Goal: Task Accomplishment & Management: Complete application form

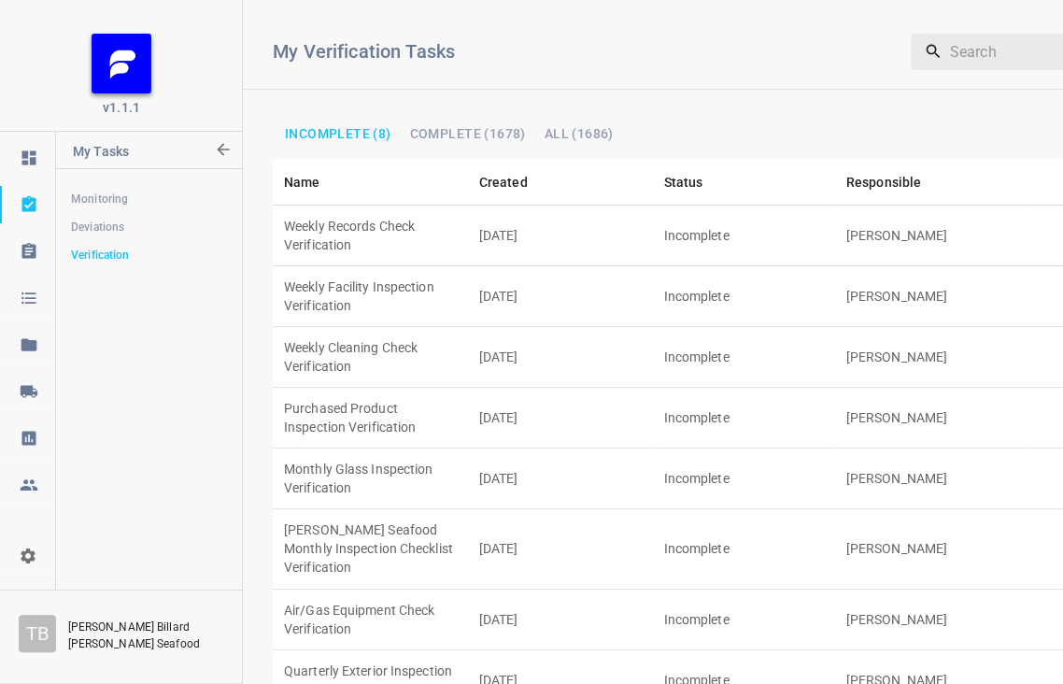
click at [358, 388] on td "Purchased Product Inspection Verification" at bounding box center [370, 418] width 195 height 61
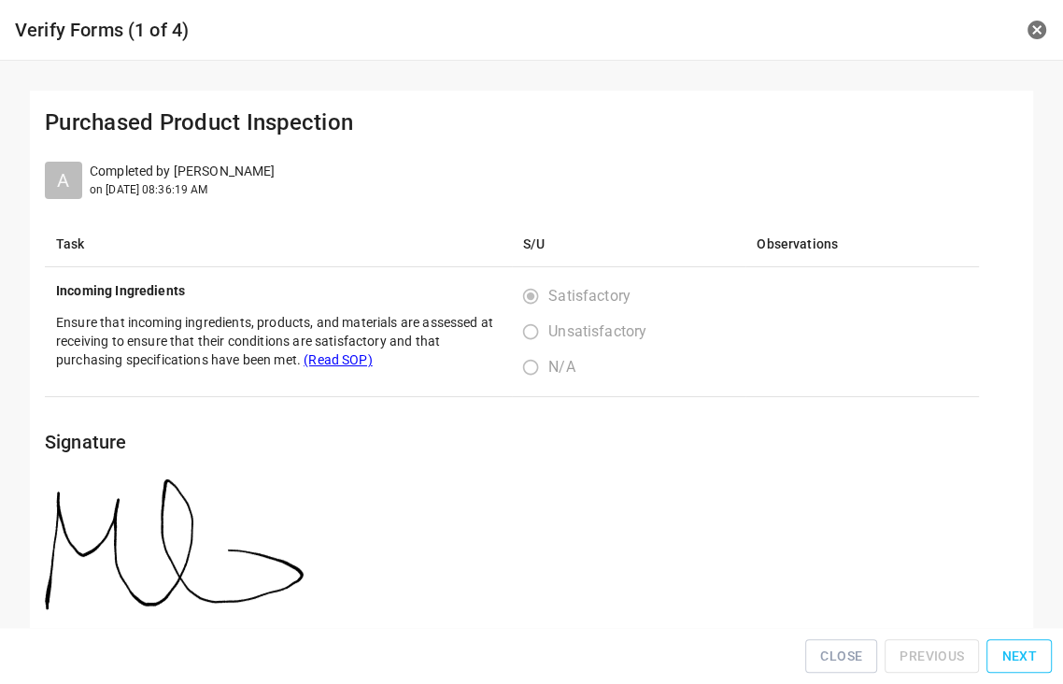
click at [1044, 653] on button "Next" at bounding box center [1019, 656] width 65 height 35
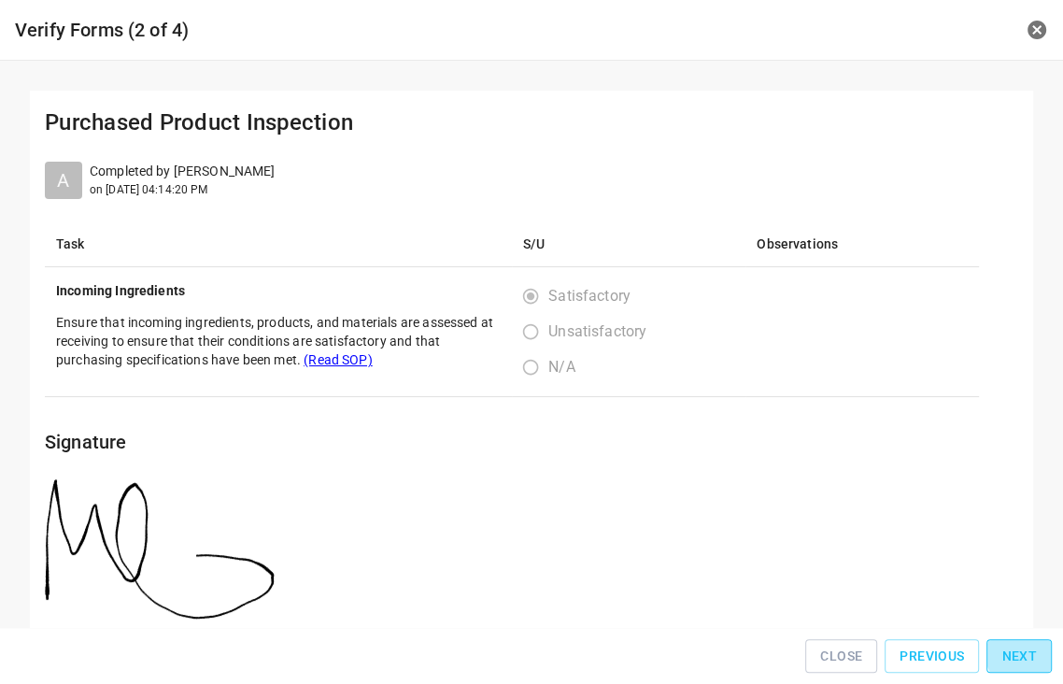
click at [1044, 653] on button "Next" at bounding box center [1019, 656] width 65 height 35
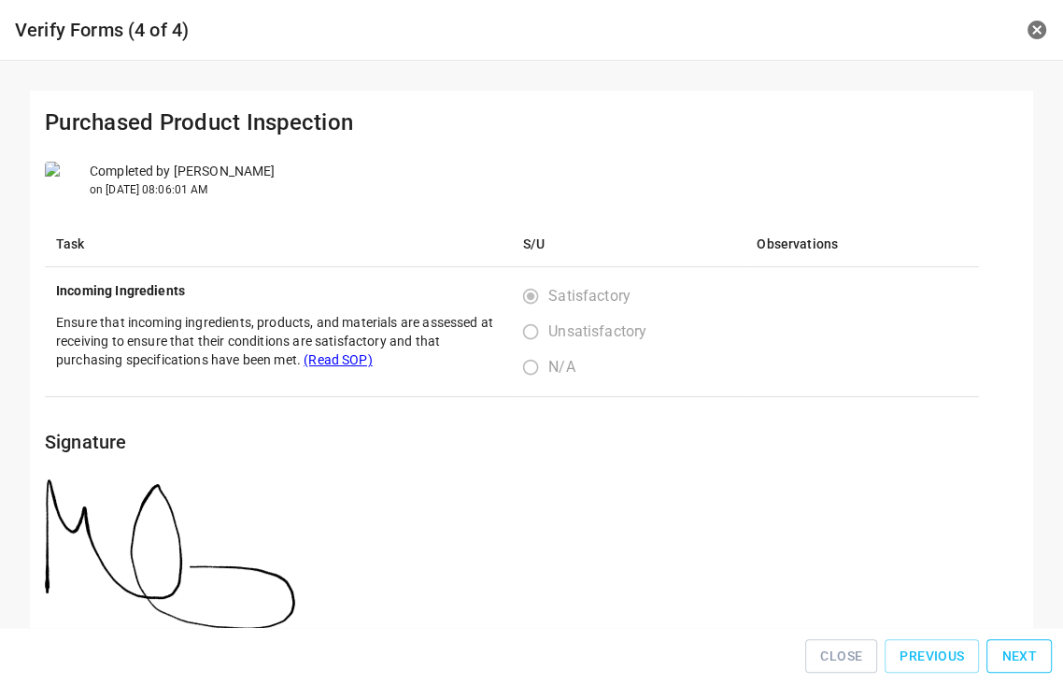
click at [1044, 653] on button "Next" at bounding box center [1019, 656] width 65 height 35
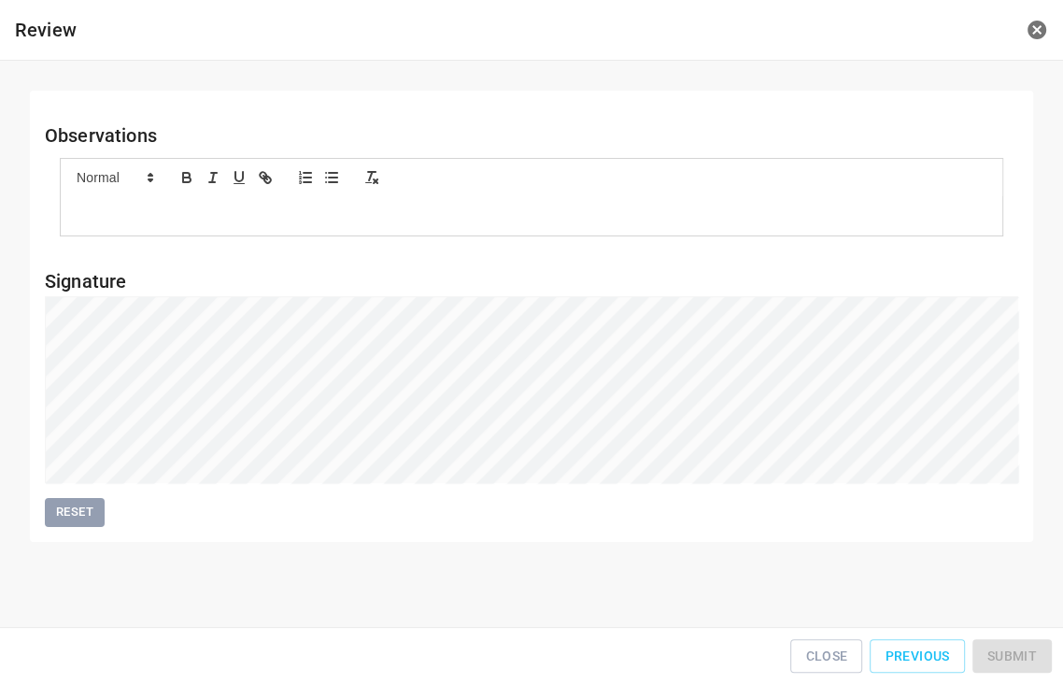
click at [1044, 653] on div "Close Previous Submit" at bounding box center [531, 656] width 1048 height 42
click at [1026, 657] on span "Submit" at bounding box center [1013, 656] width 50 height 23
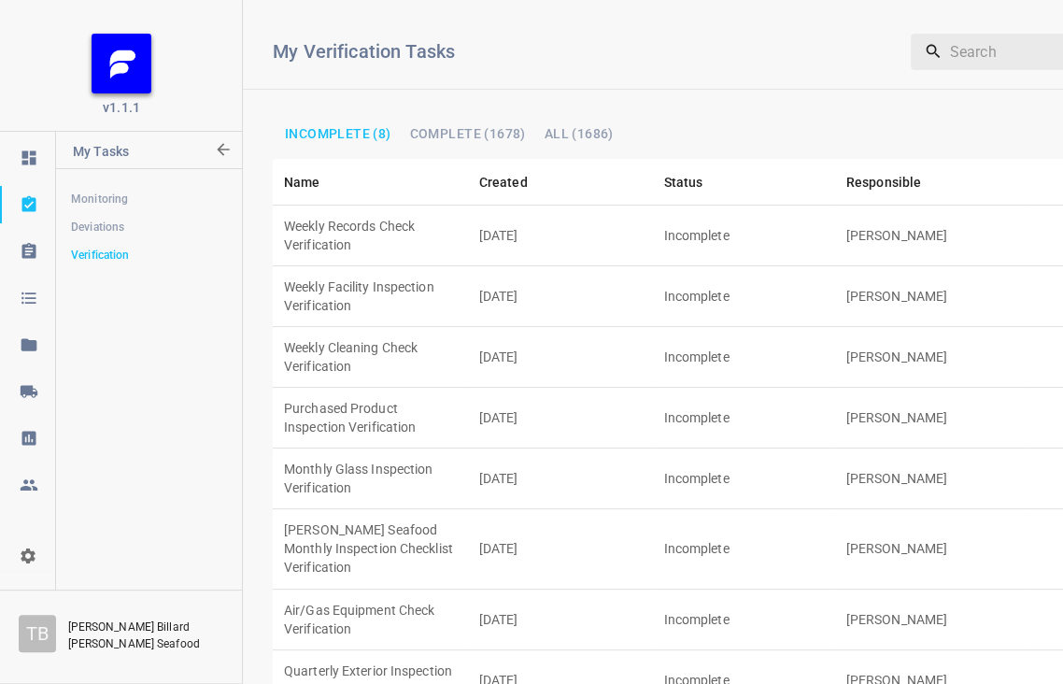
click at [520, 509] on td "[DATE]" at bounding box center [560, 548] width 185 height 79
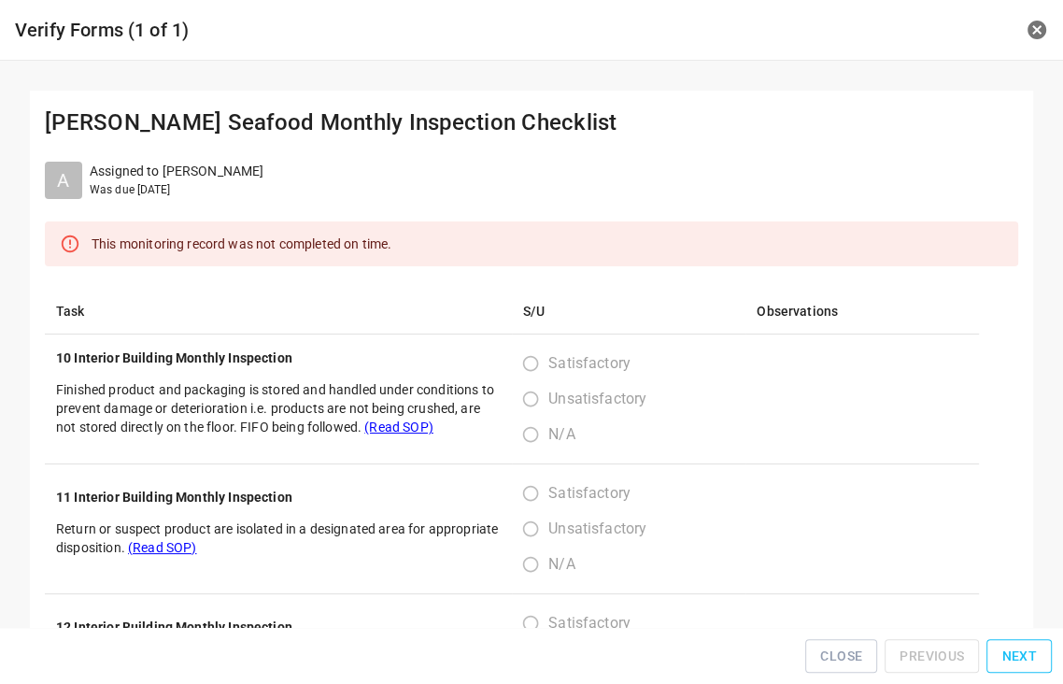
click at [999, 656] on button "Next" at bounding box center [1019, 656] width 65 height 35
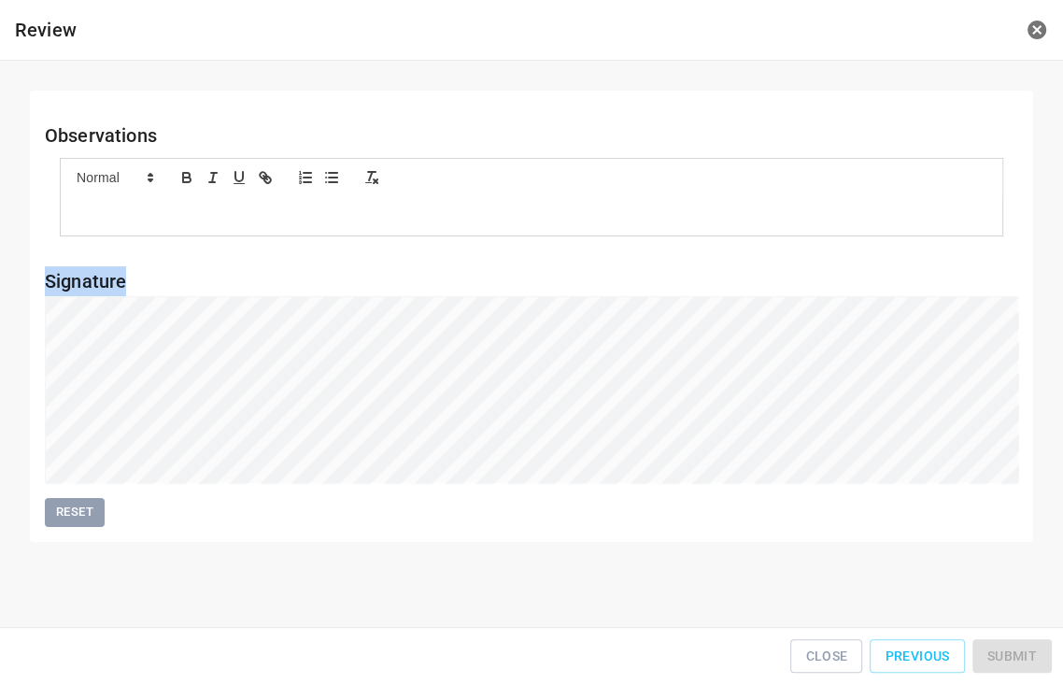
click at [999, 656] on div "Close Previous Submit" at bounding box center [531, 656] width 1048 height 42
click at [1000, 655] on div "Close Previous Submit" at bounding box center [531, 656] width 1048 height 42
click at [1032, 668] on button "Submit" at bounding box center [1012, 656] width 79 height 35
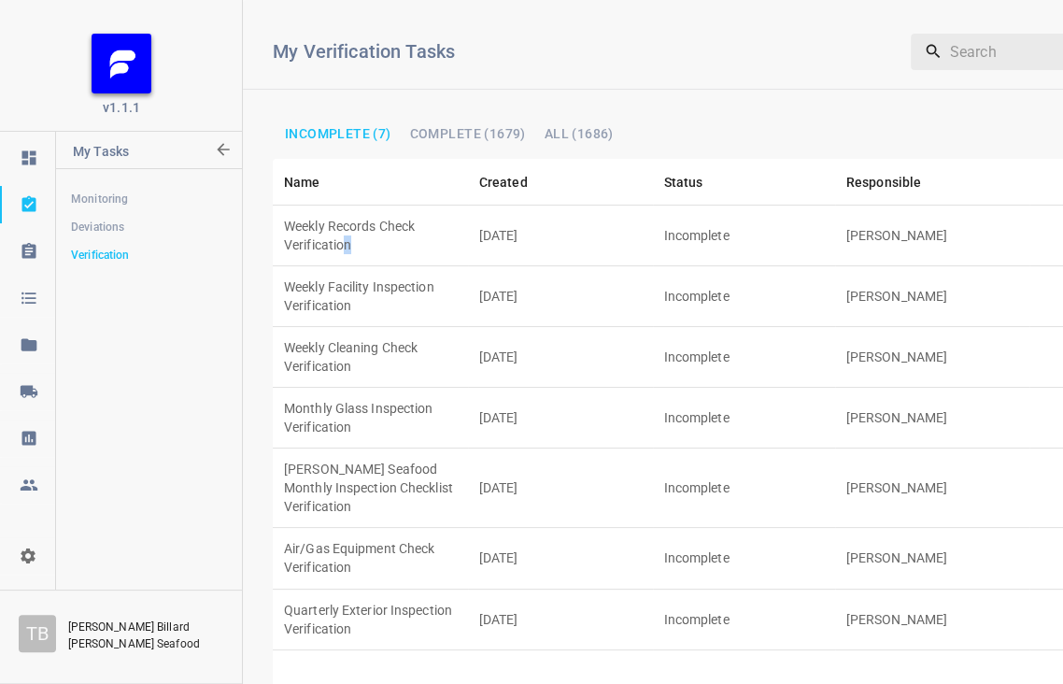
click at [436, 215] on td "Weekly Records Check Verification" at bounding box center [370, 236] width 195 height 61
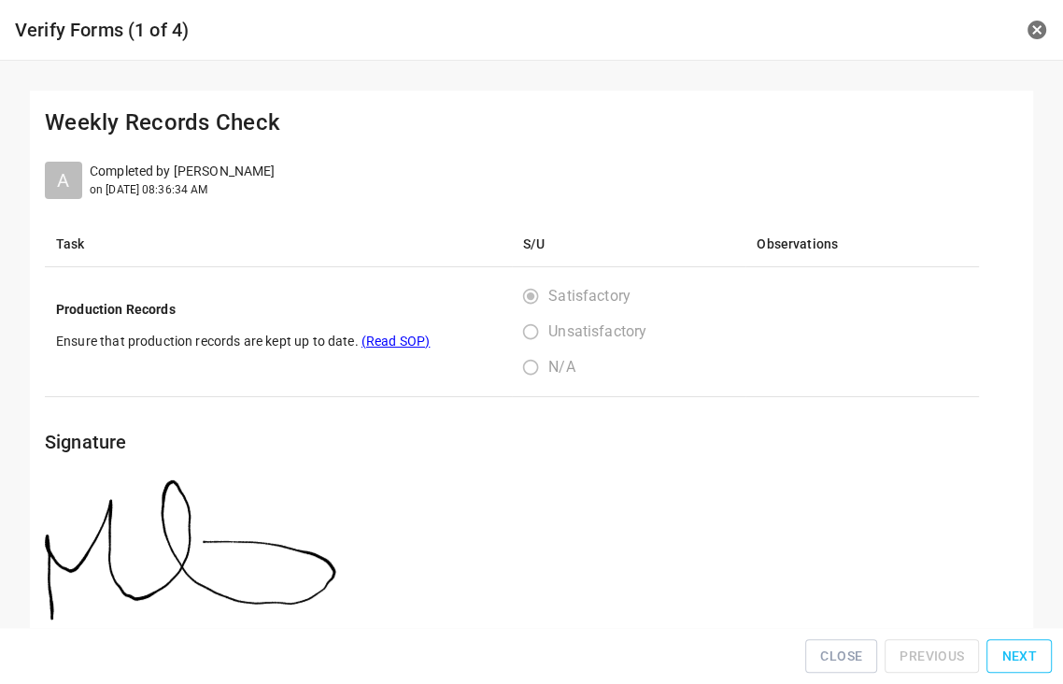
click at [1026, 652] on span "Next" at bounding box center [1020, 656] width 36 height 23
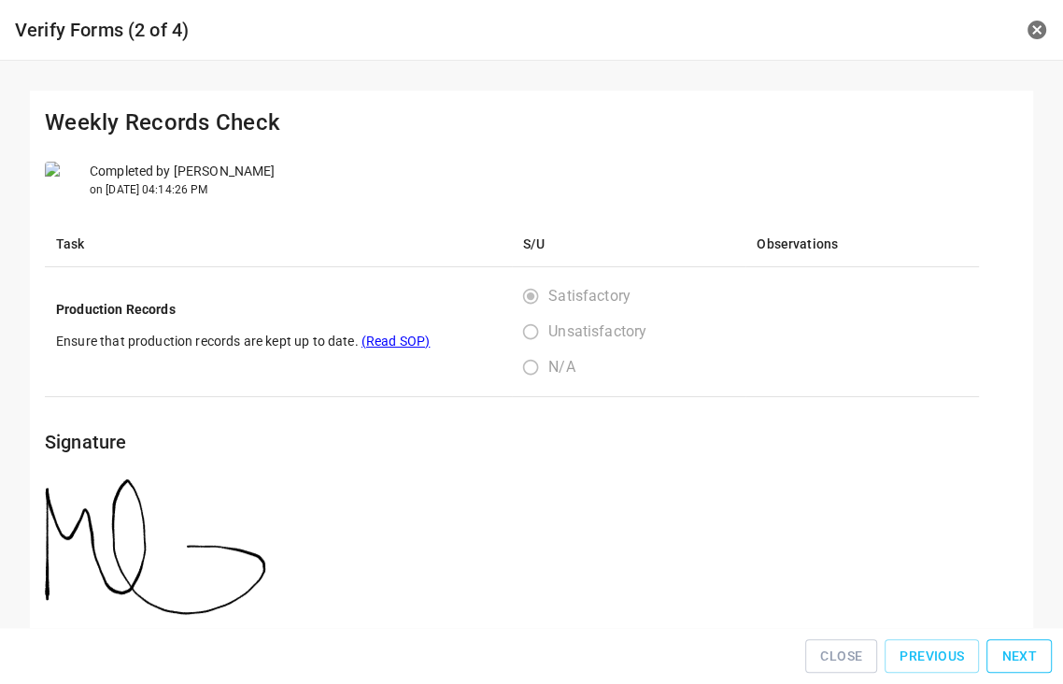
click at [1026, 652] on span "Next" at bounding box center [1020, 656] width 36 height 23
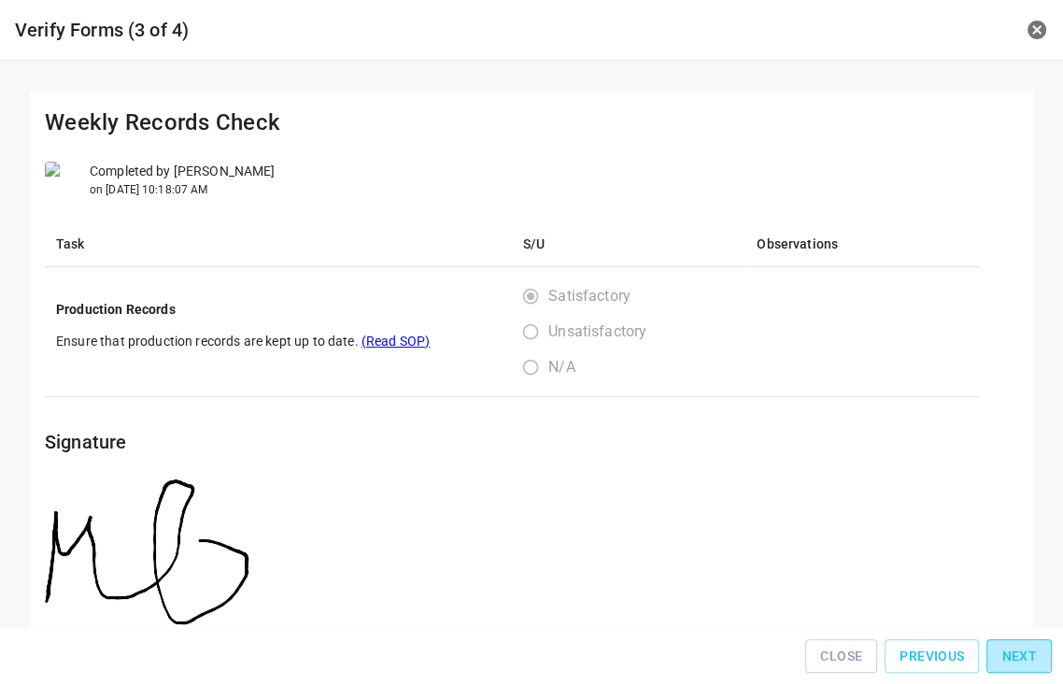
click at [1024, 651] on span "Next" at bounding box center [1020, 656] width 36 height 23
click at [1024, 645] on button "Next" at bounding box center [1019, 656] width 65 height 35
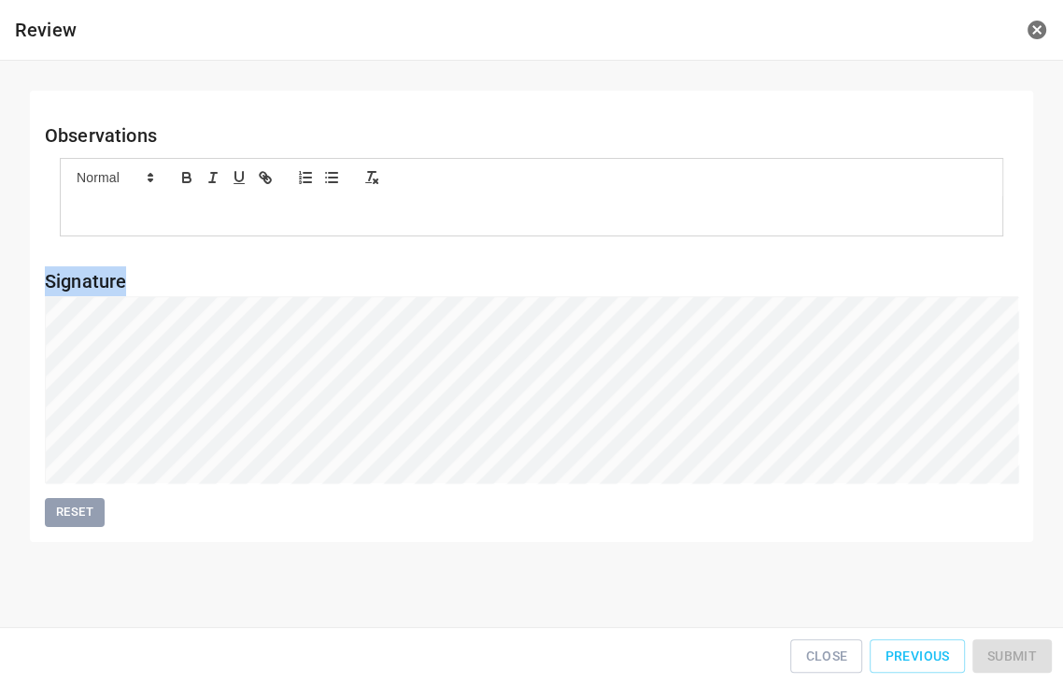
click at [1024, 645] on div "Close Previous Submit" at bounding box center [531, 656] width 1048 height 42
click at [1020, 651] on button "Submit" at bounding box center [1012, 656] width 79 height 35
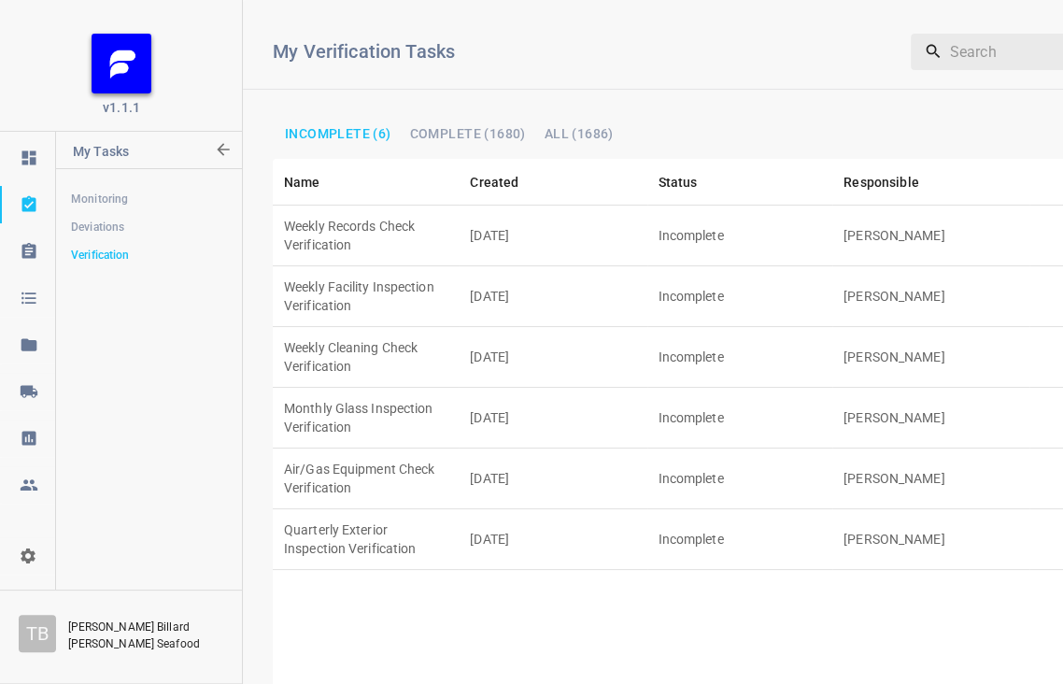
click at [371, 509] on td "Quarterly Exterior Inspection Verification" at bounding box center [366, 539] width 186 height 61
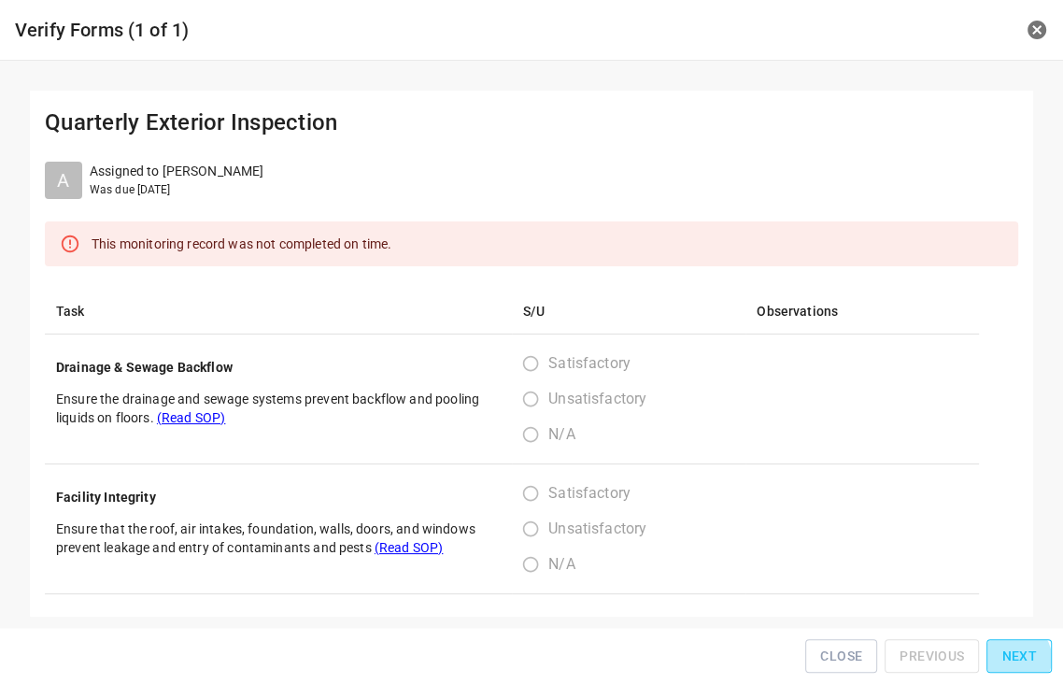
click at [1018, 664] on span "Next" at bounding box center [1020, 656] width 36 height 23
click at [1018, 663] on div "Close Previous Next" at bounding box center [531, 656] width 1048 height 42
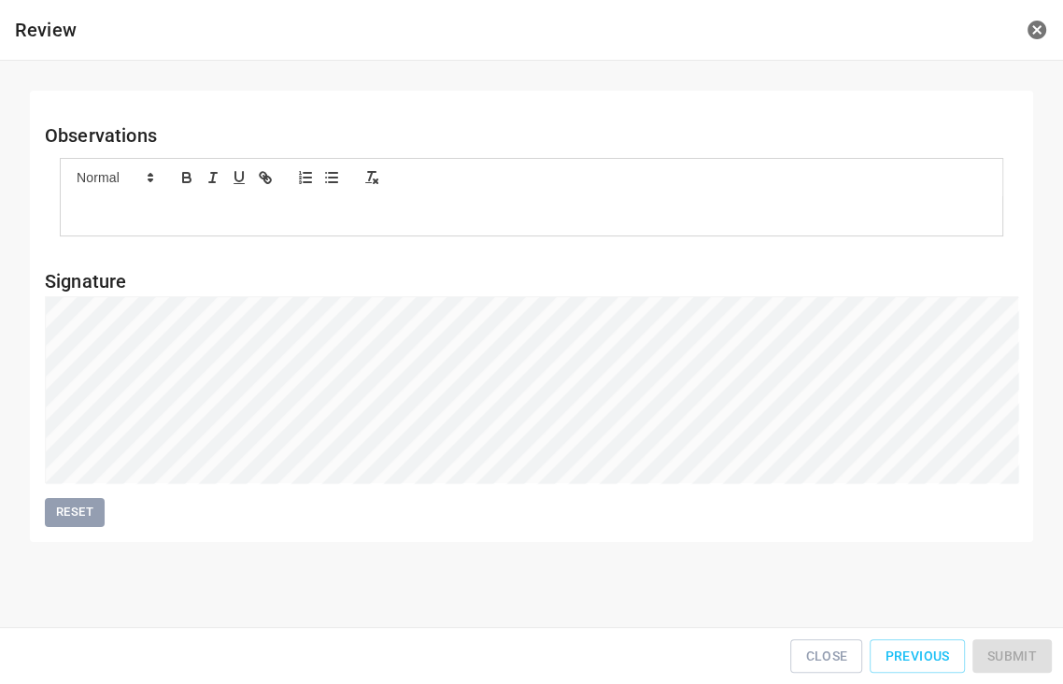
click at [1018, 663] on div "Close Previous Submit" at bounding box center [531, 656] width 1048 height 42
click at [1021, 661] on div "Close Previous Submit" at bounding box center [531, 656] width 1048 height 42
click at [1024, 658] on span "Submit" at bounding box center [1013, 656] width 50 height 23
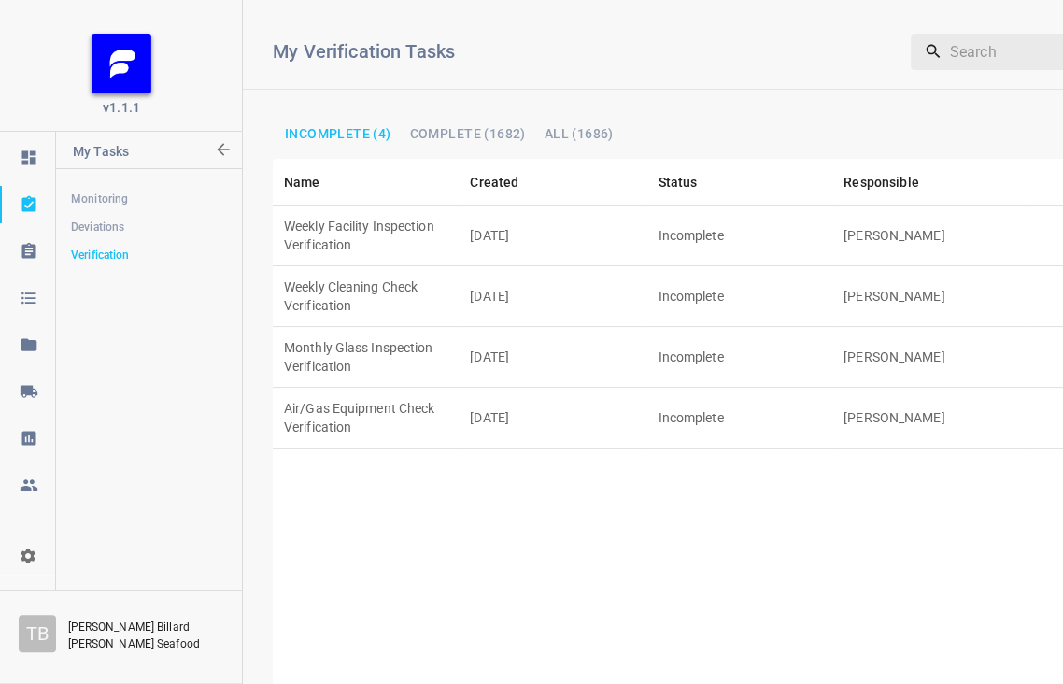
click at [439, 224] on td "Weekly Facility Inspection Verification" at bounding box center [366, 236] width 186 height 61
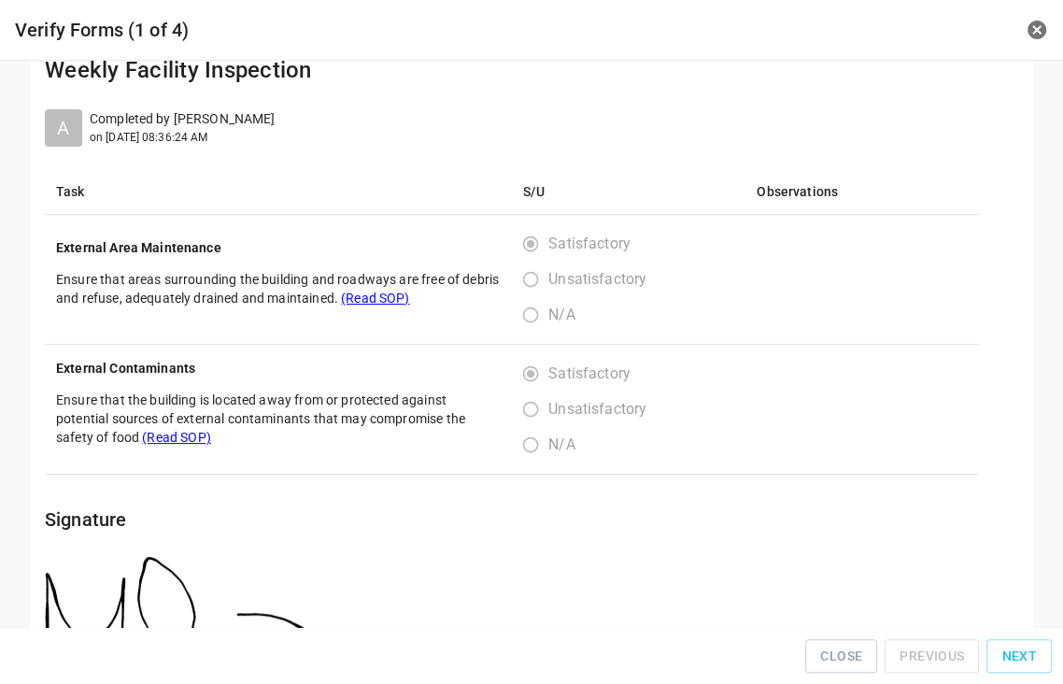
scroll to position [80, 0]
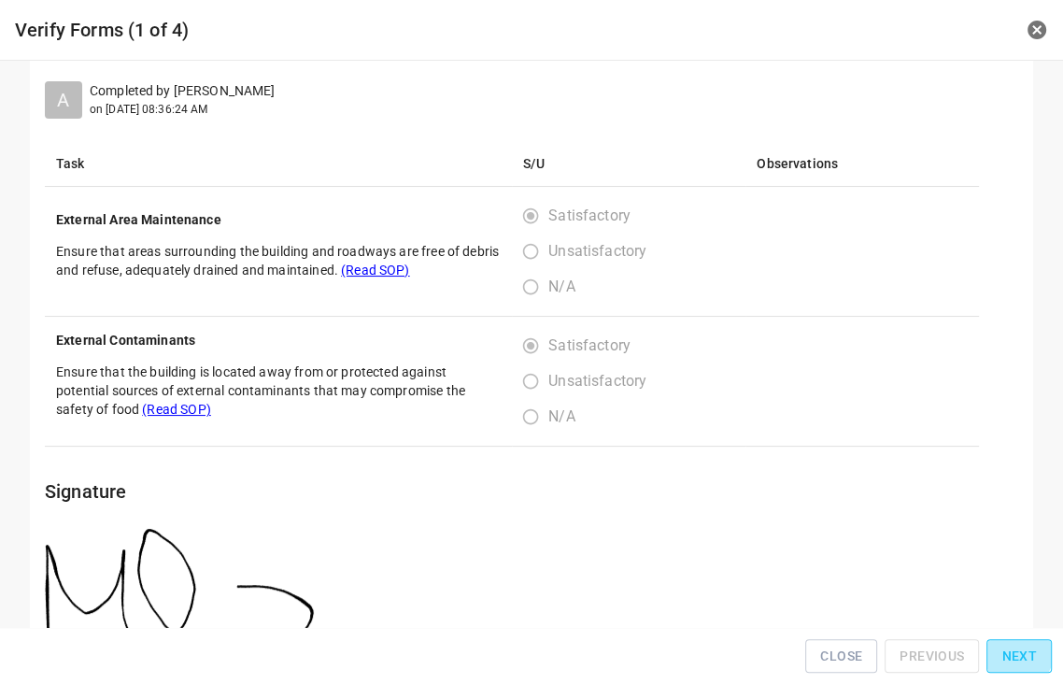
click at [1024, 659] on span "Next" at bounding box center [1020, 656] width 36 height 23
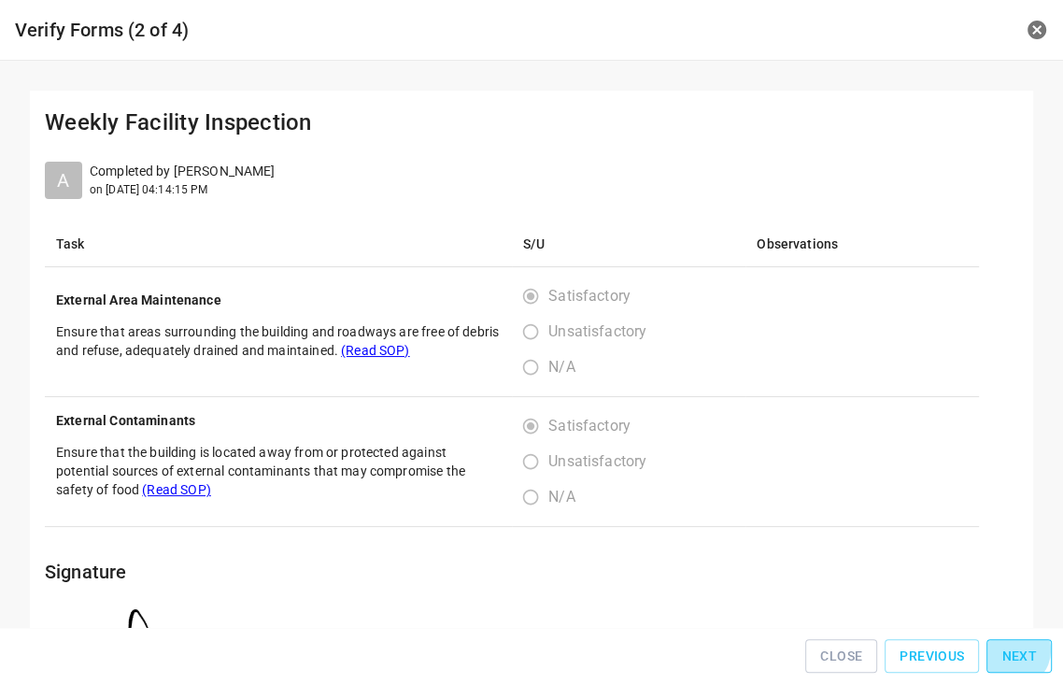
click at [1018, 656] on span "Next" at bounding box center [1020, 656] width 36 height 23
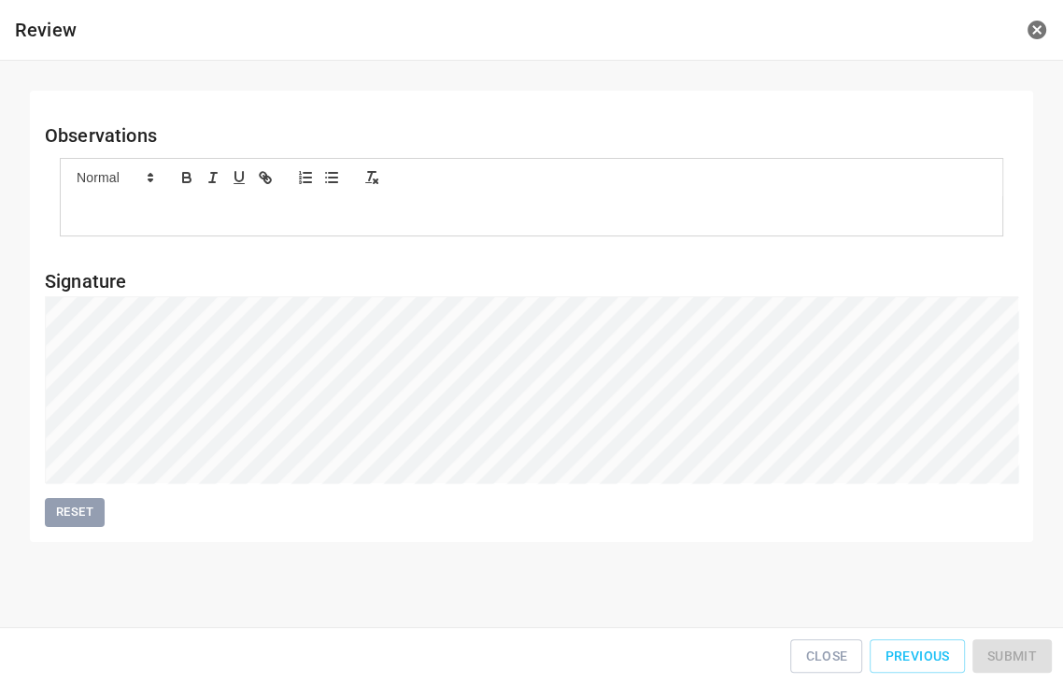
click at [1018, 652] on div "Close Previous Submit" at bounding box center [531, 656] width 1048 height 42
click at [1018, 660] on span "Submit" at bounding box center [1013, 656] width 50 height 23
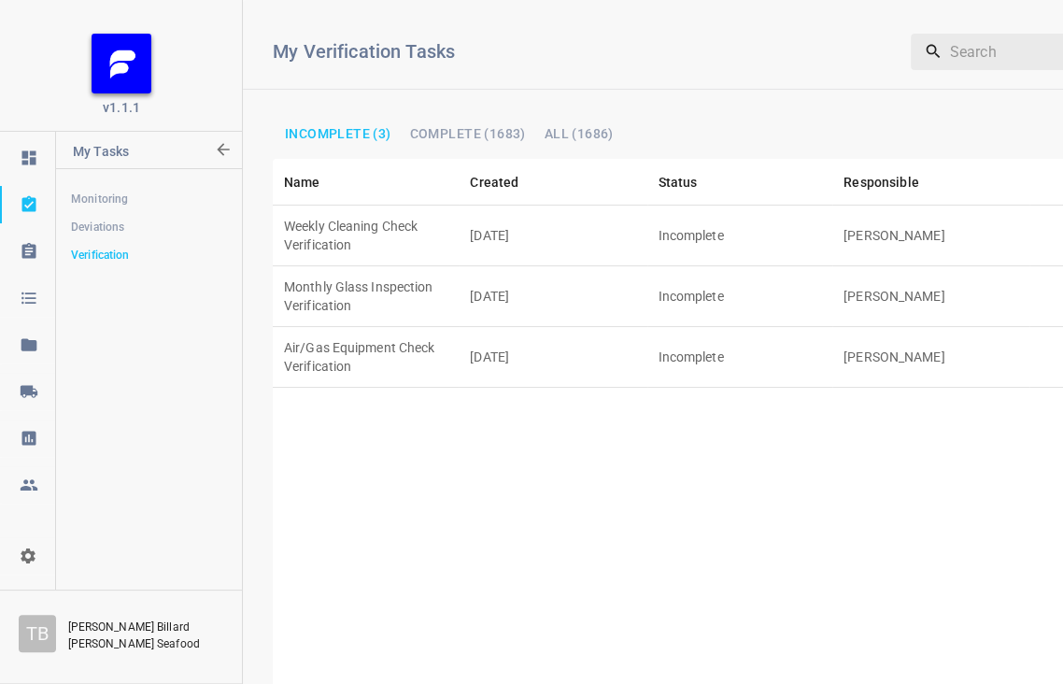
click at [499, 266] on td "[DATE]" at bounding box center [553, 296] width 188 height 61
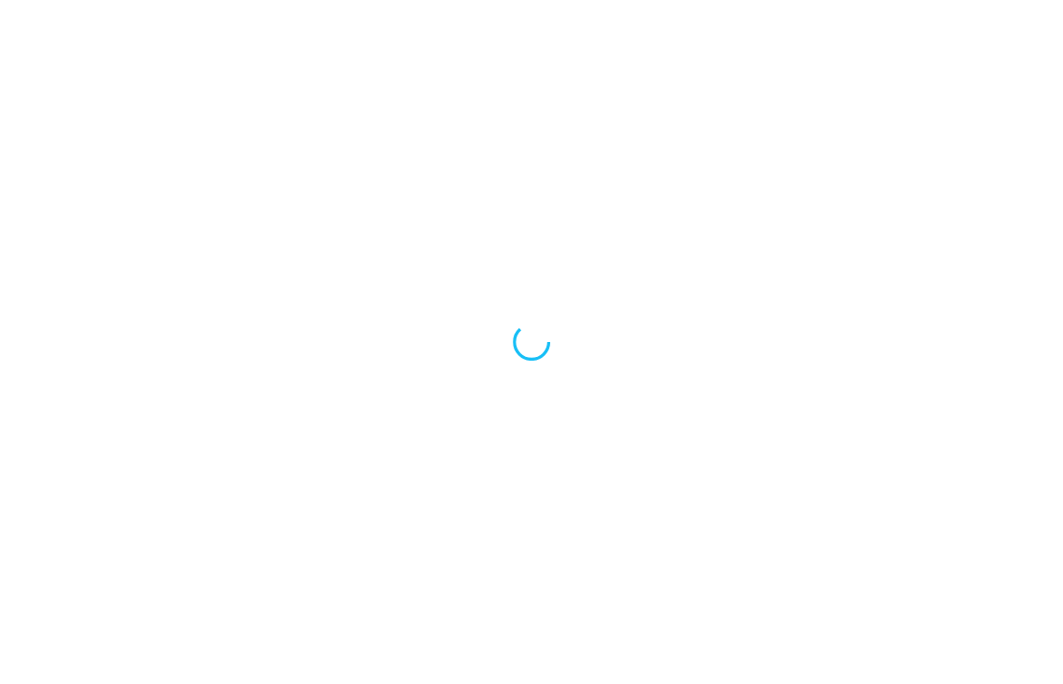
click at [499, 259] on div at bounding box center [531, 342] width 1063 height 684
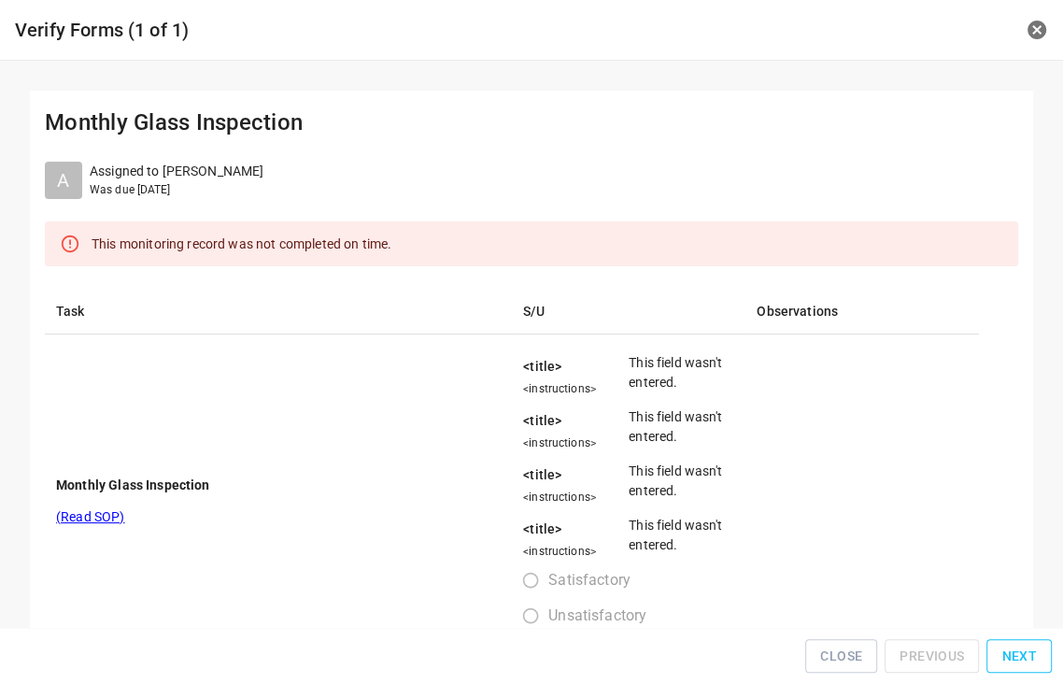
click at [1018, 660] on span "Next" at bounding box center [1020, 656] width 36 height 23
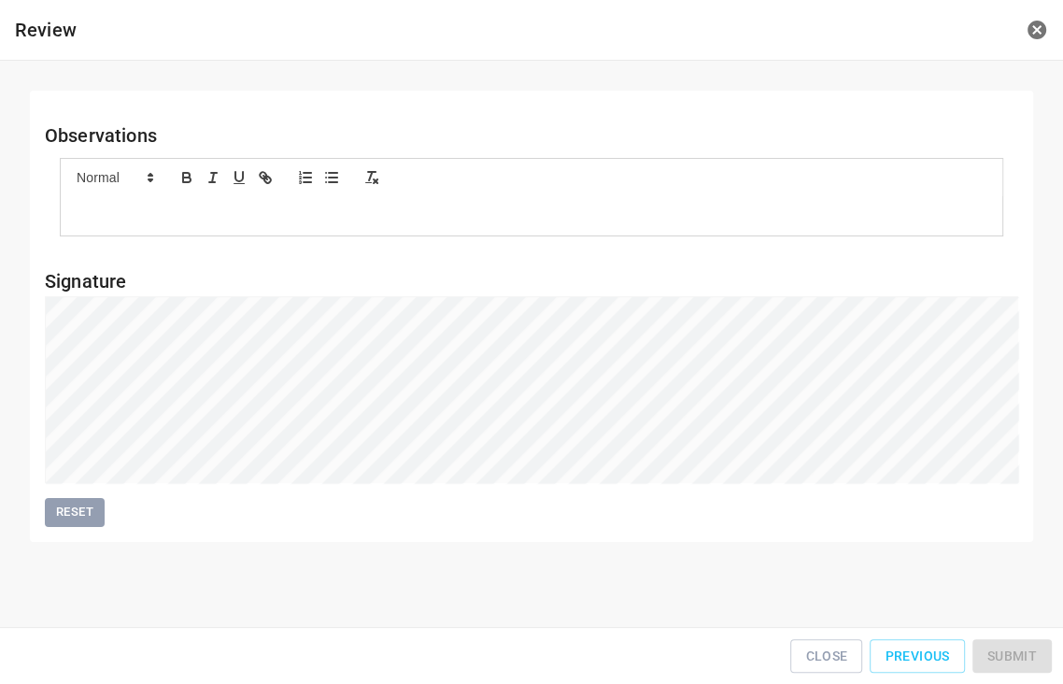
click at [1018, 660] on div "Close Previous Submit" at bounding box center [531, 656] width 1048 height 42
click at [1019, 659] on div "Close Previous Submit" at bounding box center [531, 656] width 1048 height 42
click at [1022, 657] on div "Close Previous Submit" at bounding box center [531, 656] width 1048 height 42
click at [1030, 651] on span "Submit" at bounding box center [1013, 656] width 50 height 23
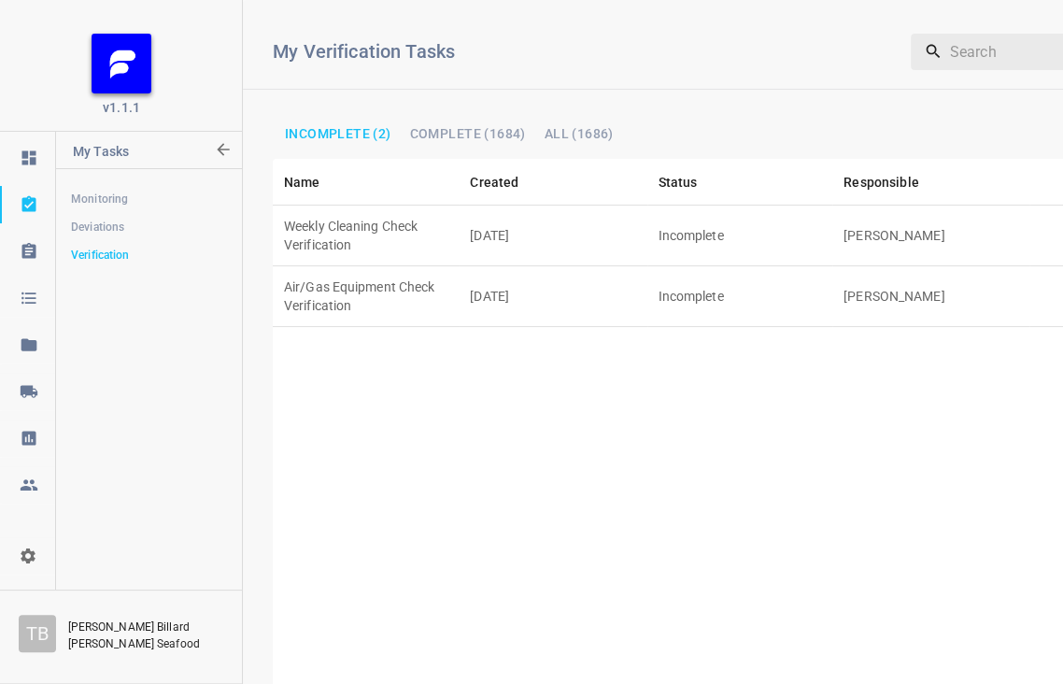
click at [379, 211] on td "Weekly Cleaning Check Verification" at bounding box center [366, 236] width 186 height 61
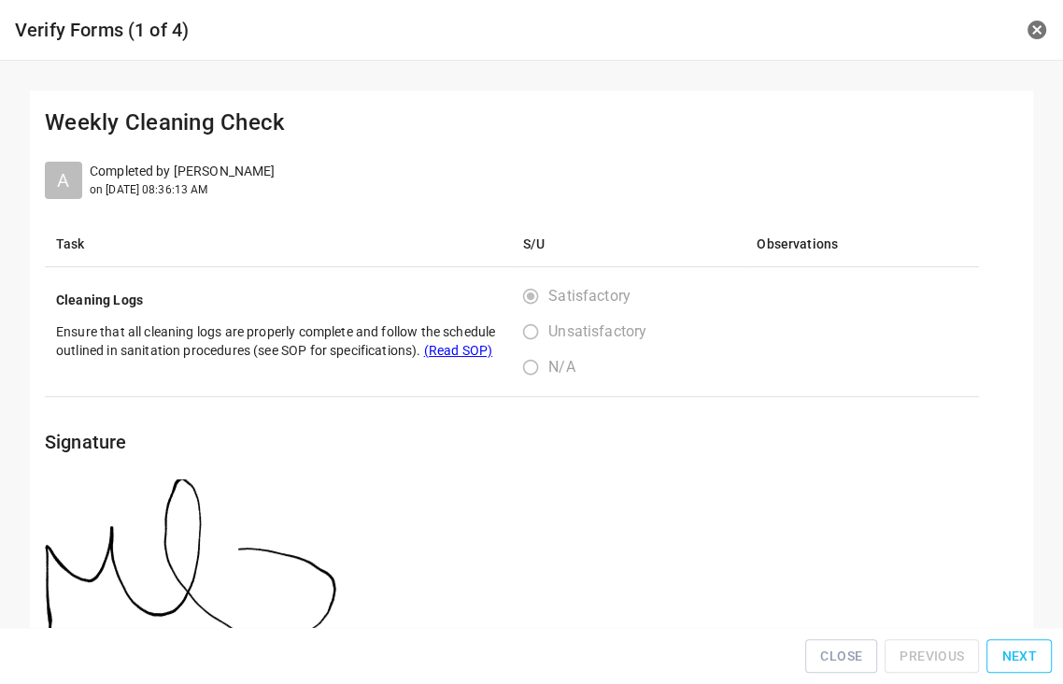
click at [1032, 662] on span "Next" at bounding box center [1020, 656] width 36 height 23
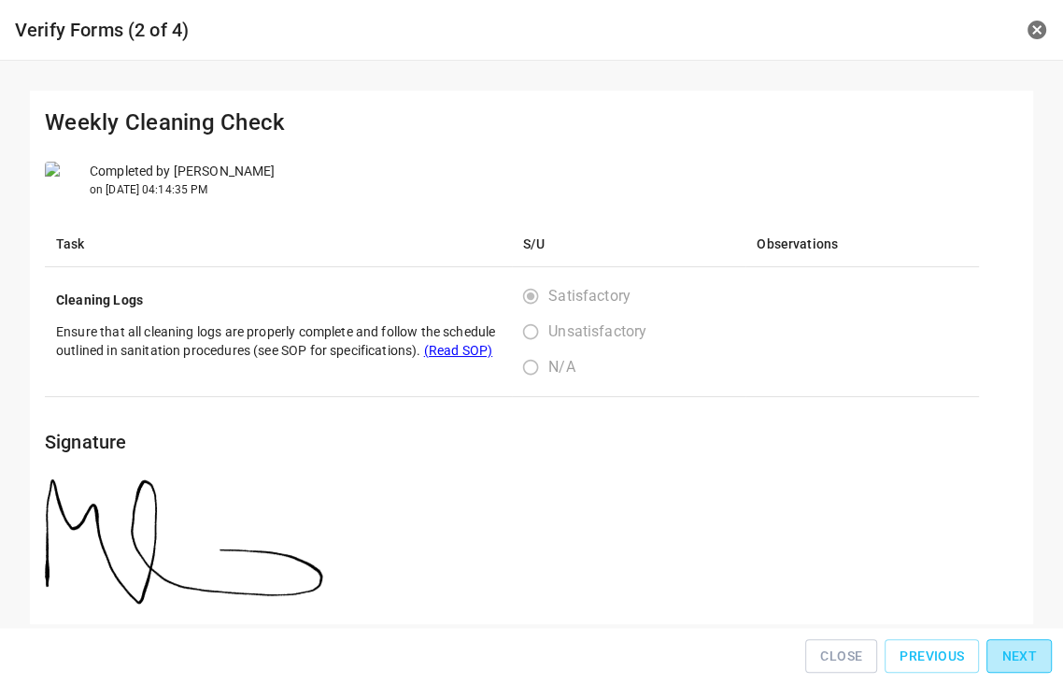
click at [1031, 662] on span "Next" at bounding box center [1020, 656] width 36 height 23
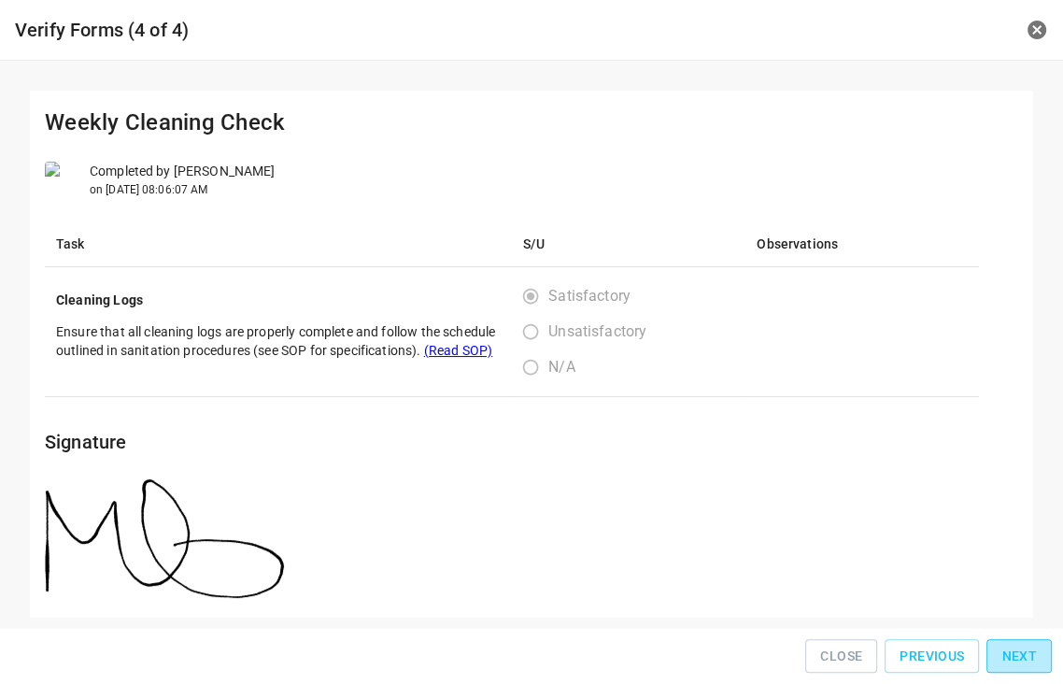
click at [1032, 662] on span "Next" at bounding box center [1020, 656] width 36 height 23
click at [1034, 662] on div "Close Previous Next" at bounding box center [531, 656] width 1048 height 42
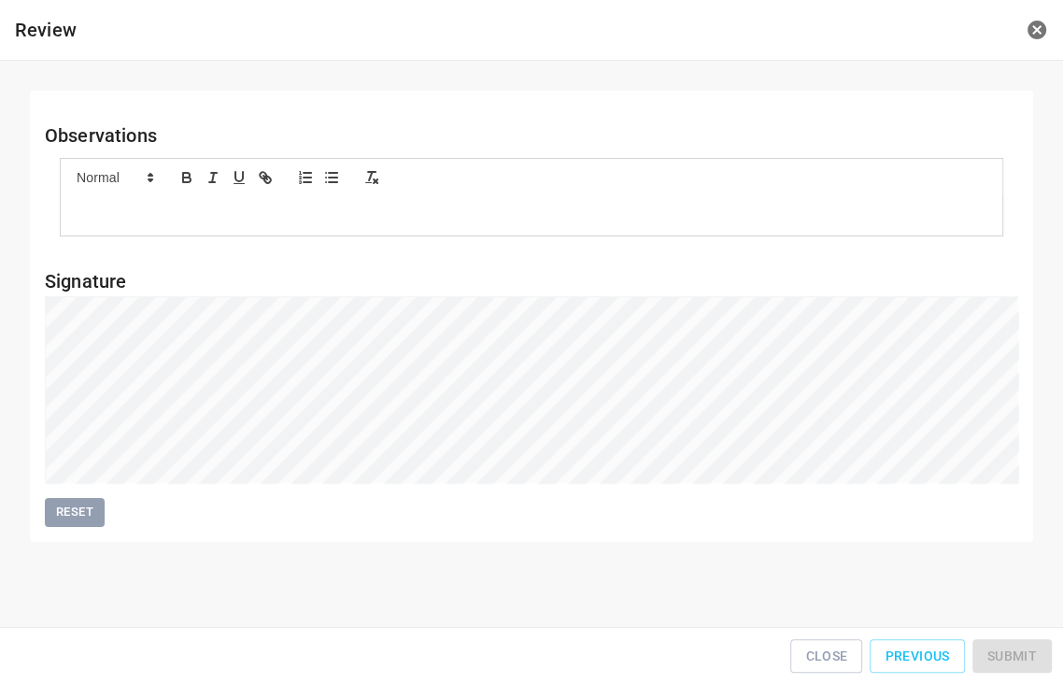
click at [1036, 661] on div "Close Previous Submit" at bounding box center [531, 656] width 1048 height 42
click at [1032, 649] on span "Submit" at bounding box center [1013, 656] width 50 height 23
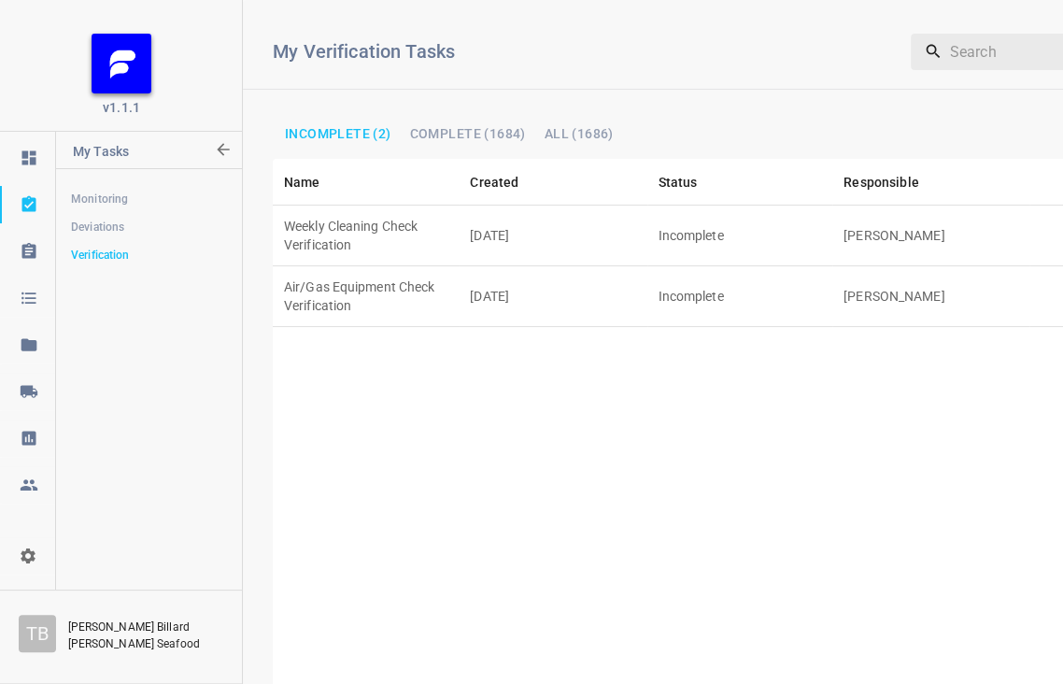
click at [722, 269] on td "Incomplete" at bounding box center [741, 296] width 186 height 61
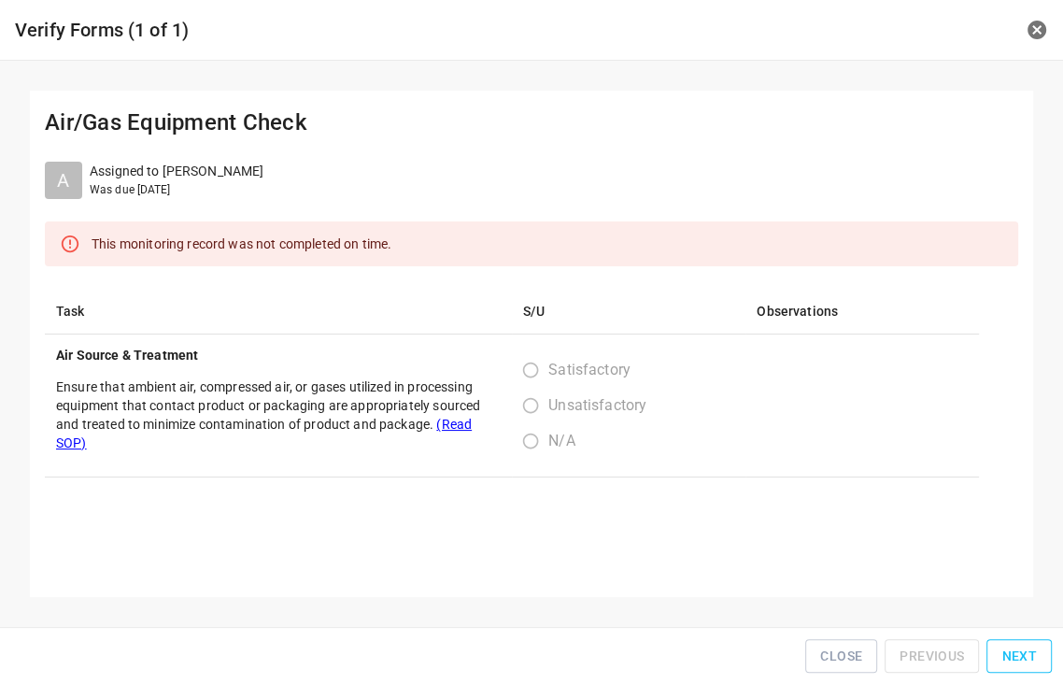
click at [1006, 651] on span "Next" at bounding box center [1020, 656] width 36 height 23
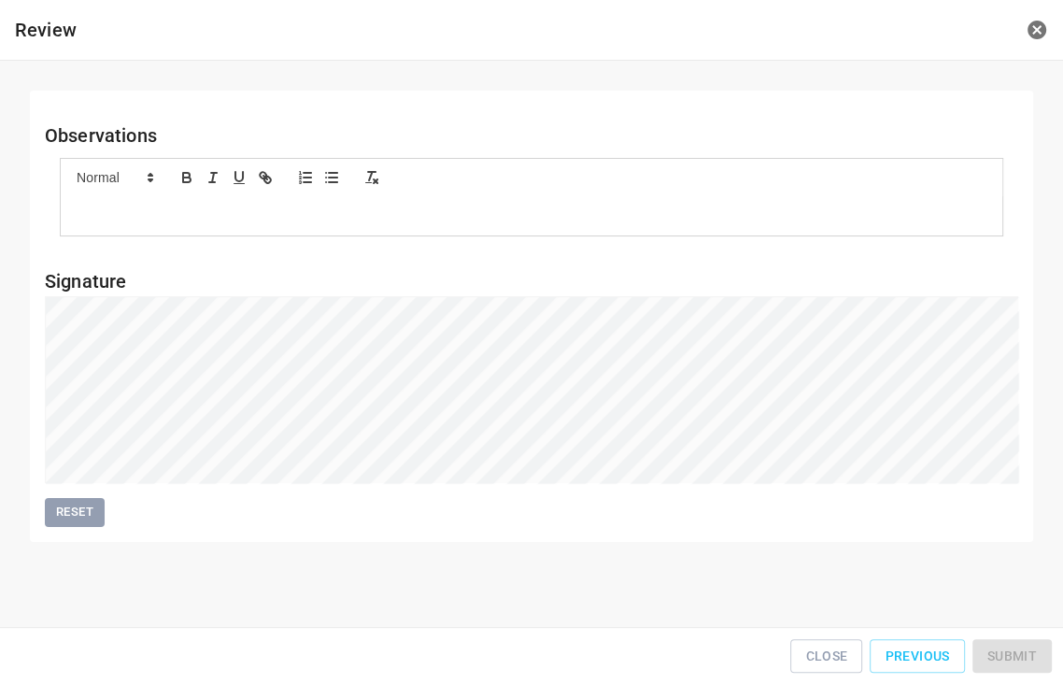
click at [1006, 651] on div "Close Previous Submit" at bounding box center [531, 656] width 1048 height 42
click at [1006, 650] on div "Close Previous Submit" at bounding box center [531, 656] width 1048 height 42
click at [1008, 649] on div "Close Previous Submit" at bounding box center [531, 656] width 1048 height 42
click at [1012, 656] on span "Submit" at bounding box center [1013, 656] width 50 height 23
